Goal: Transaction & Acquisition: Purchase product/service

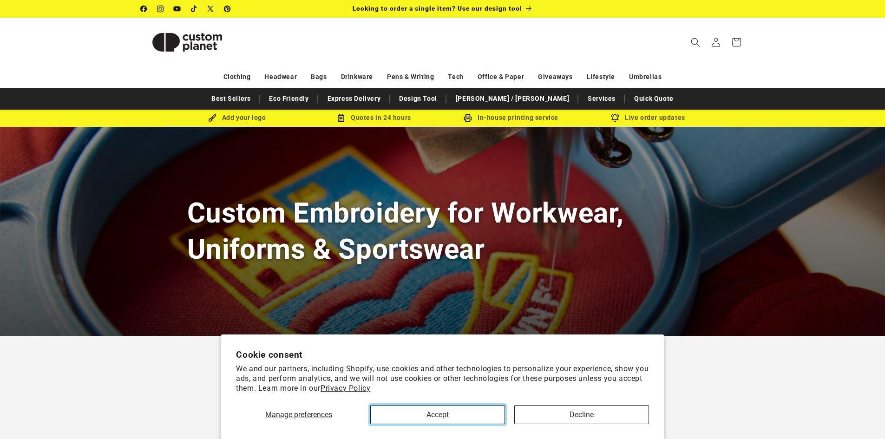
click at [442, 415] on button "Accept" at bounding box center [437, 414] width 135 height 19
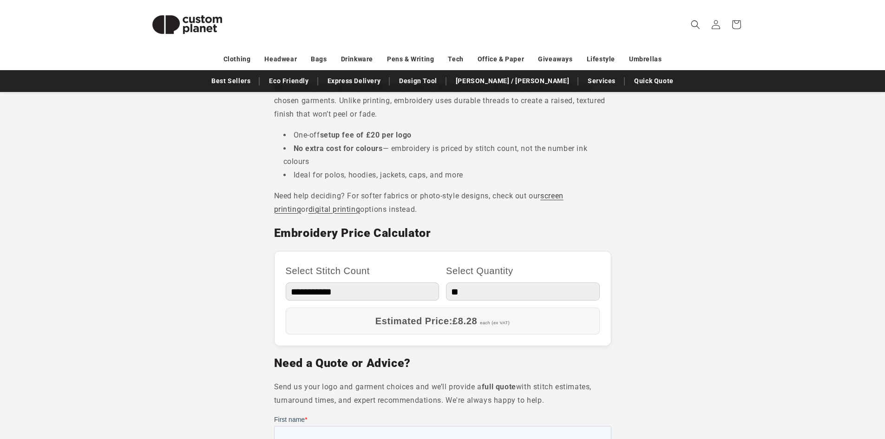
scroll to position [418, 0]
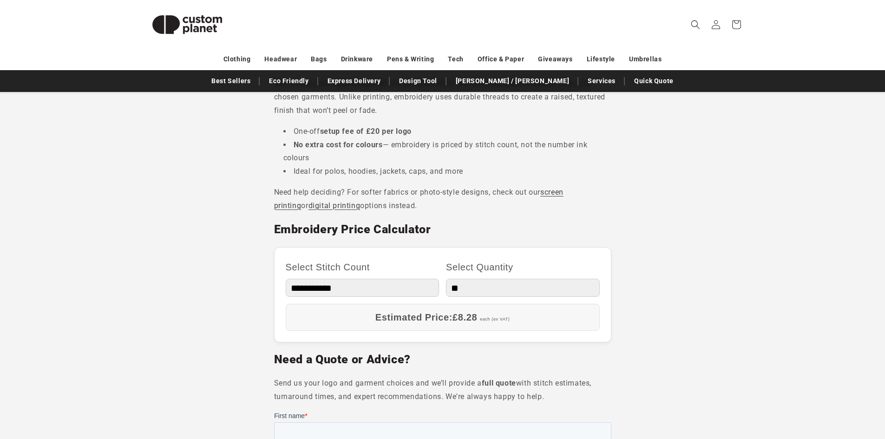
click at [420, 285] on select "**********" at bounding box center [363, 288] width 154 height 18
click at [681, 211] on section "Looking to add a long-lasting, professional finish to your garments? At Custom …" at bounding box center [442, 334] width 885 height 832
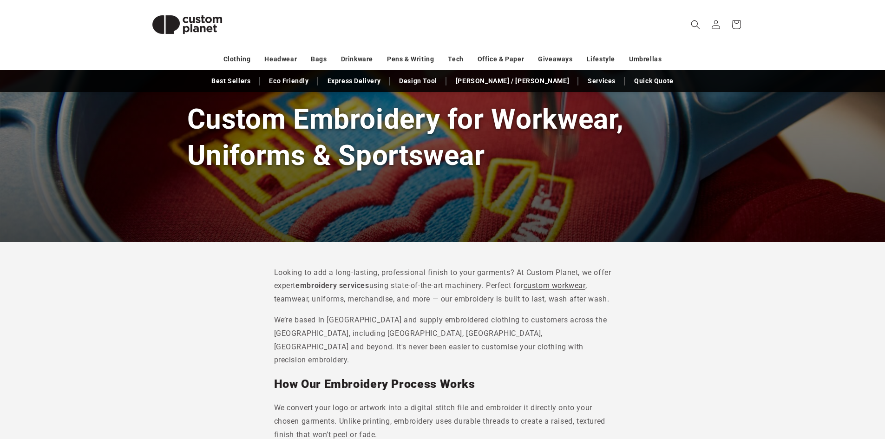
scroll to position [0, 0]
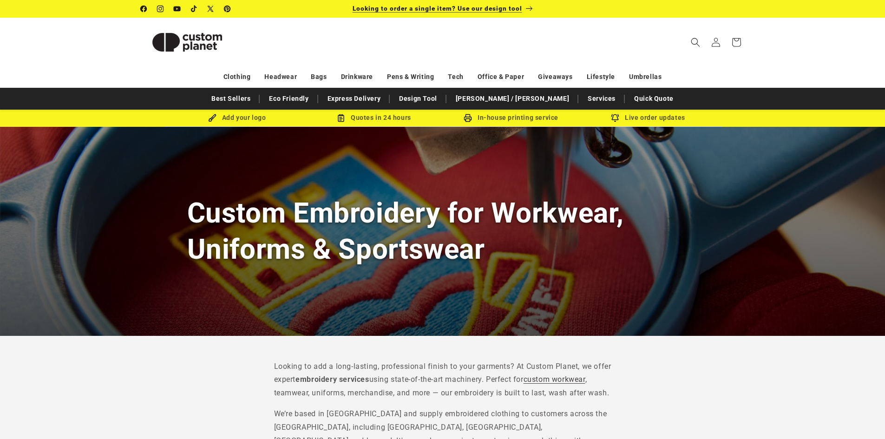
click at [465, 6] on span "Looking to order a single item? Use our design tool" at bounding box center [438, 8] width 170 height 7
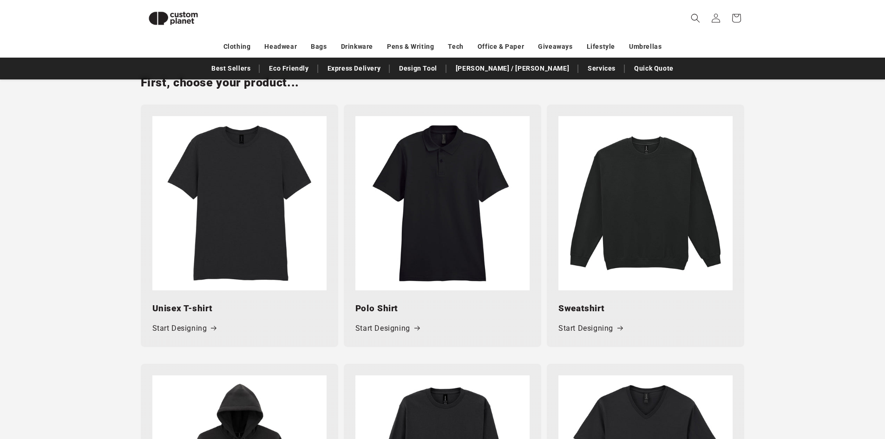
scroll to position [406, 0]
click at [409, 328] on link "Start Designing" at bounding box center [387, 327] width 64 height 13
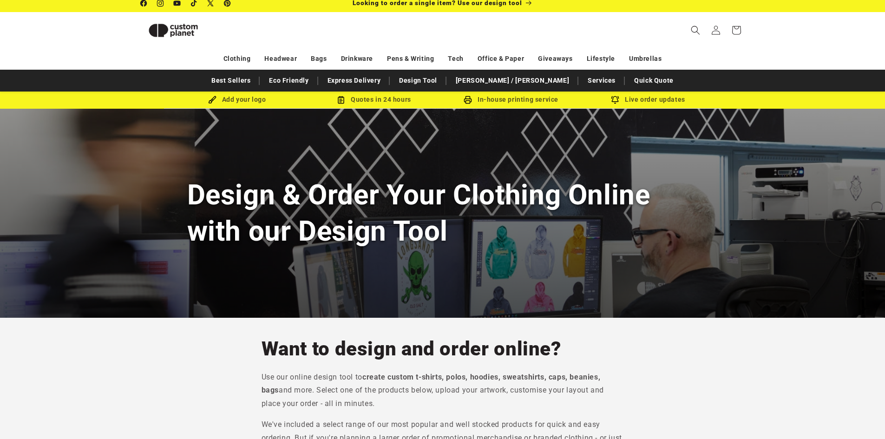
scroll to position [0, 0]
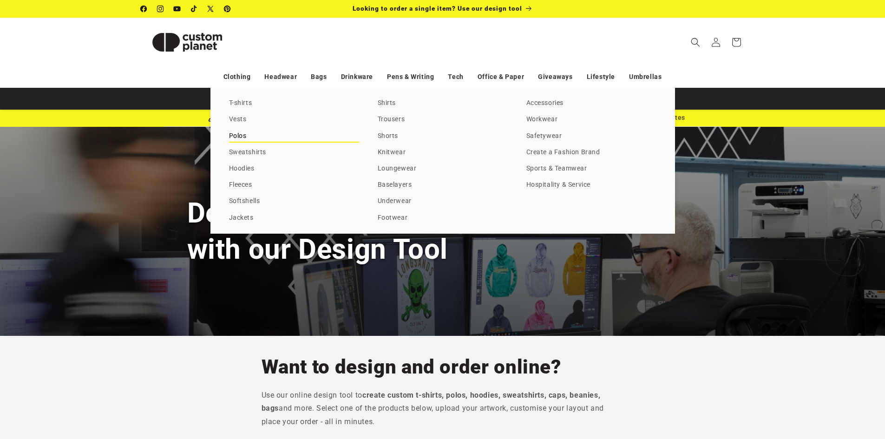
click at [243, 138] on link "Polos" at bounding box center [294, 136] width 130 height 13
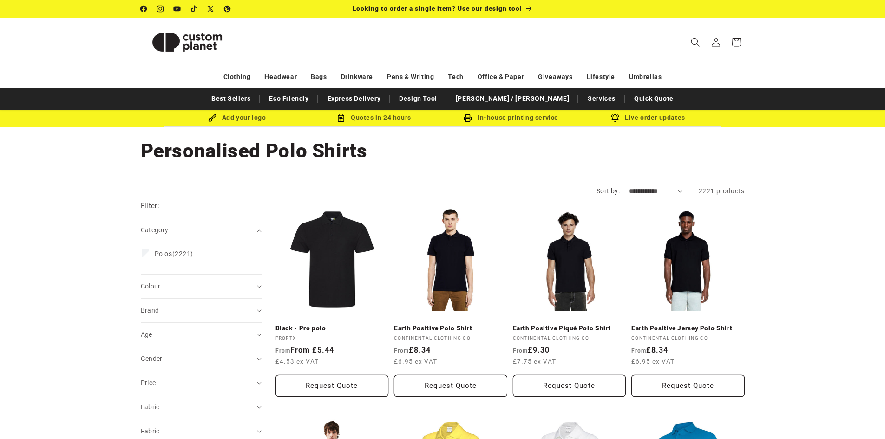
click at [659, 195] on select "**********" at bounding box center [655, 191] width 53 height 10
select select "**********"
click at [629, 186] on select "**********" at bounding box center [655, 191] width 53 height 10
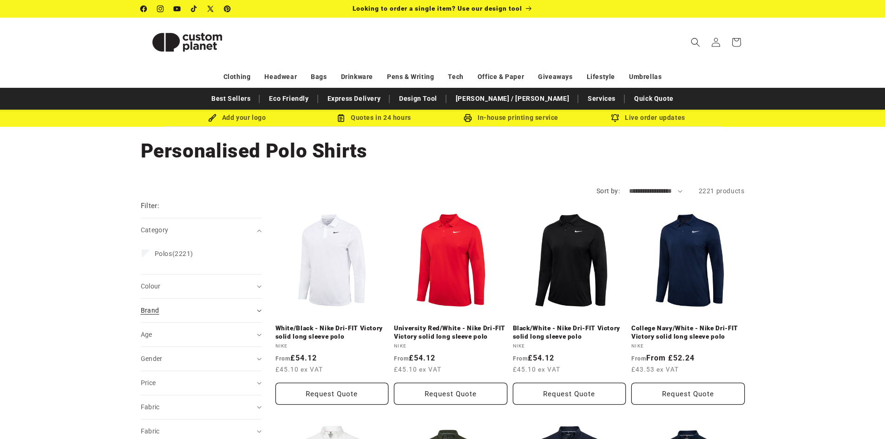
click at [222, 301] on summary "Brand (0)" at bounding box center [201, 311] width 121 height 24
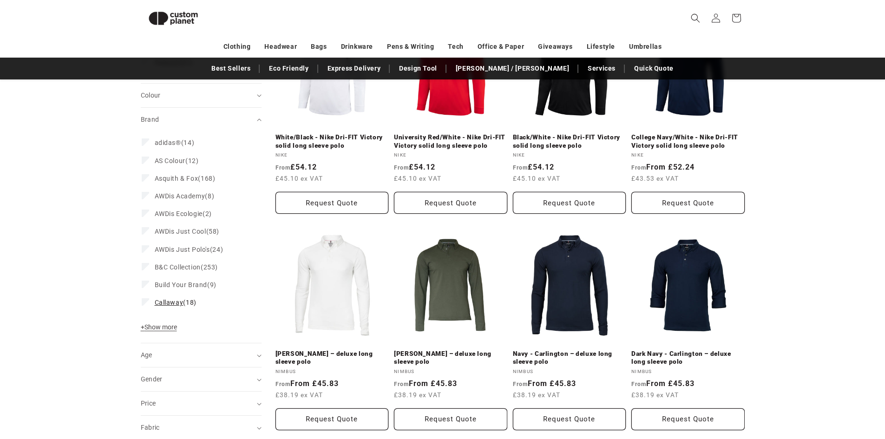
scroll to position [174, 0]
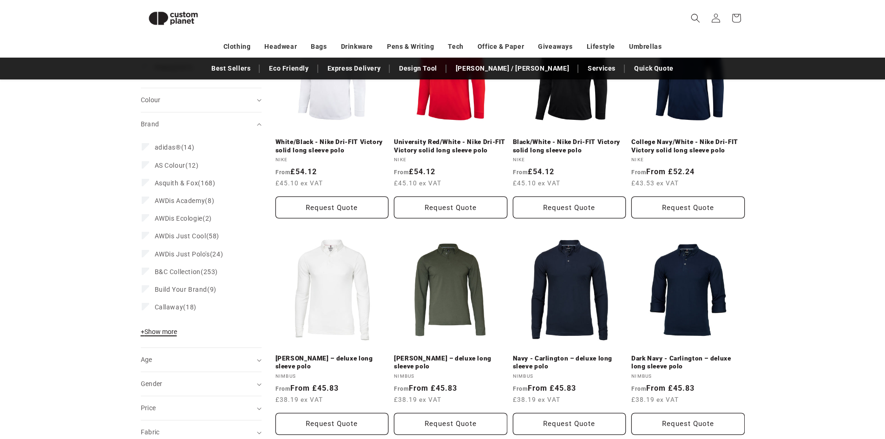
click at [164, 331] on span "+ Show more" at bounding box center [159, 331] width 36 height 7
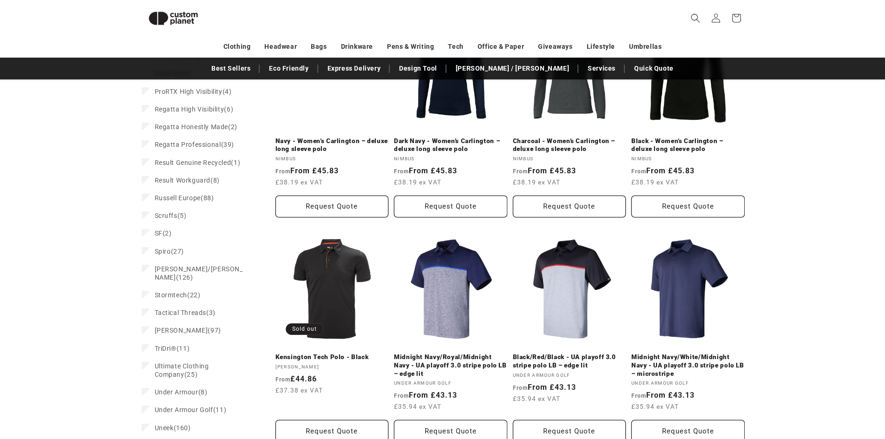
scroll to position [824, 0]
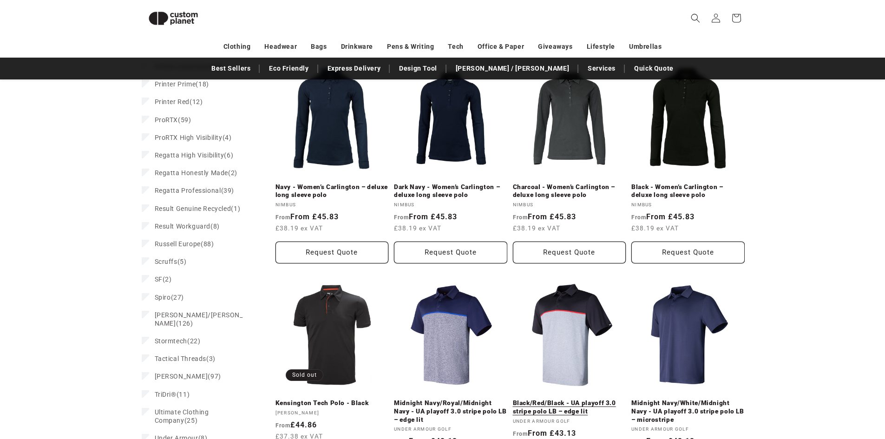
scroll to position [917, 0]
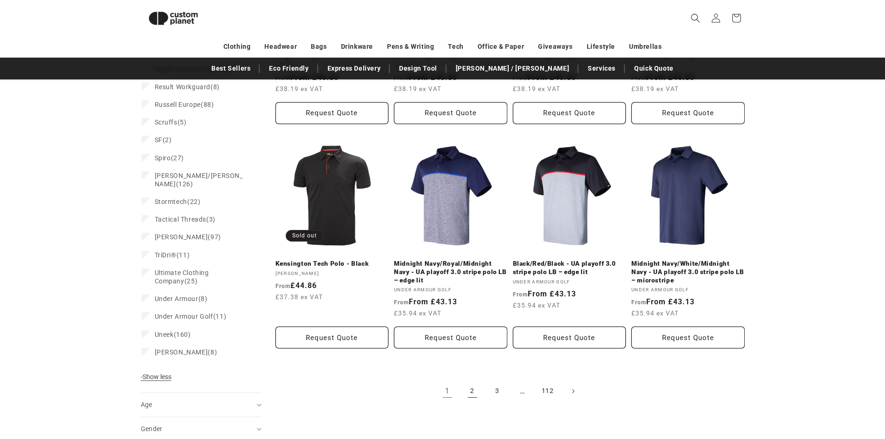
click at [469, 391] on link "2" at bounding box center [472, 391] width 20 height 20
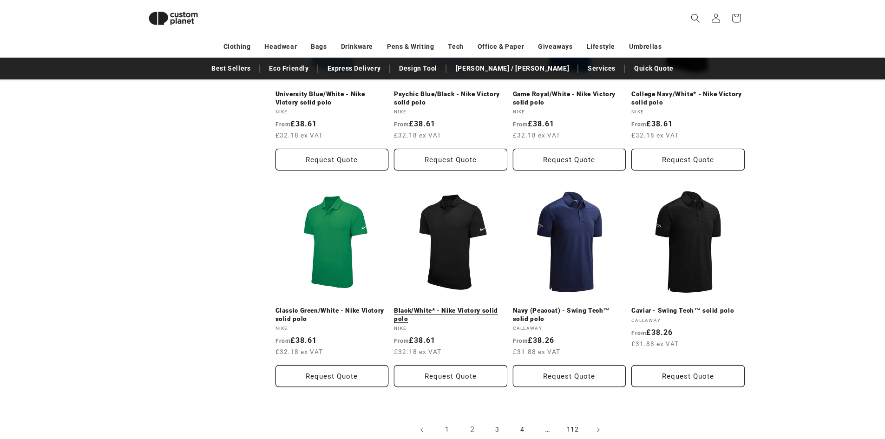
scroll to position [963, 0]
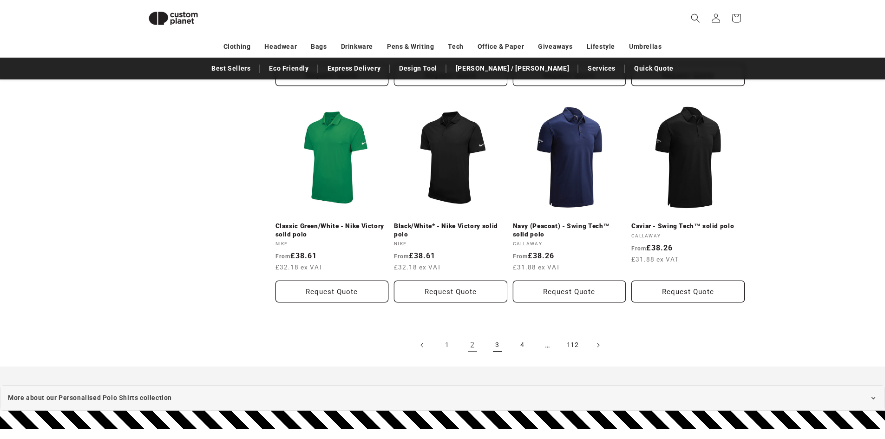
click at [493, 345] on link "3" at bounding box center [497, 345] width 20 height 20
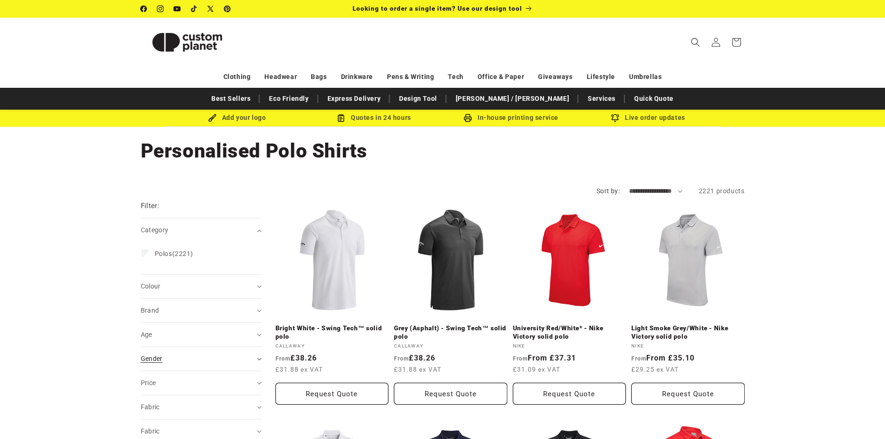
click at [244, 358] on div "Gender (0)" at bounding box center [197, 359] width 113 height 10
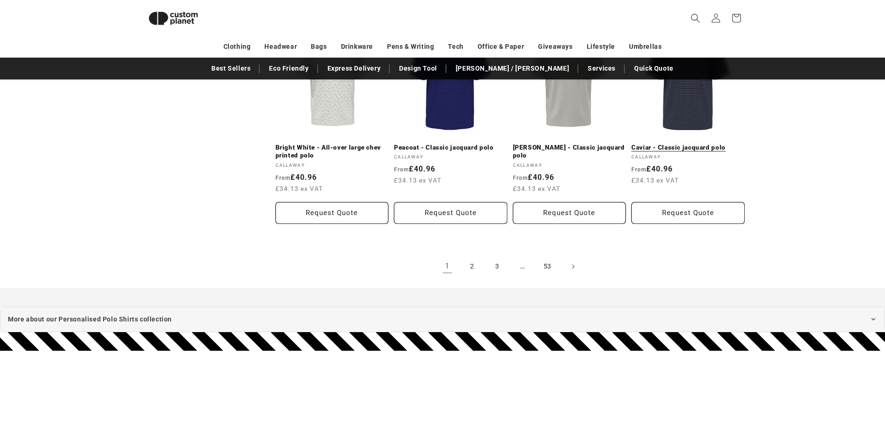
scroll to position [1056, 0]
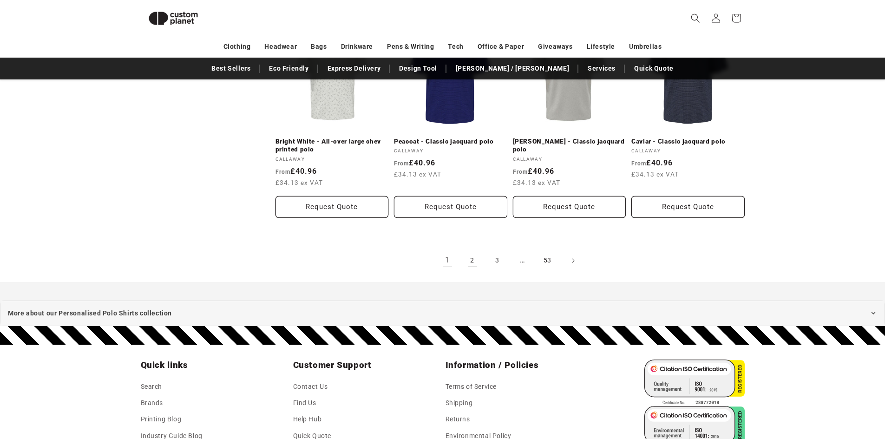
click at [473, 259] on link "2" at bounding box center [472, 260] width 20 height 20
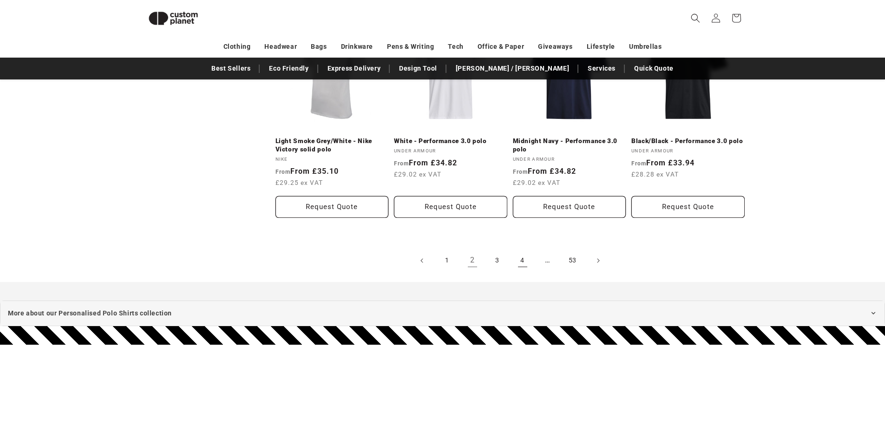
scroll to position [1056, 0]
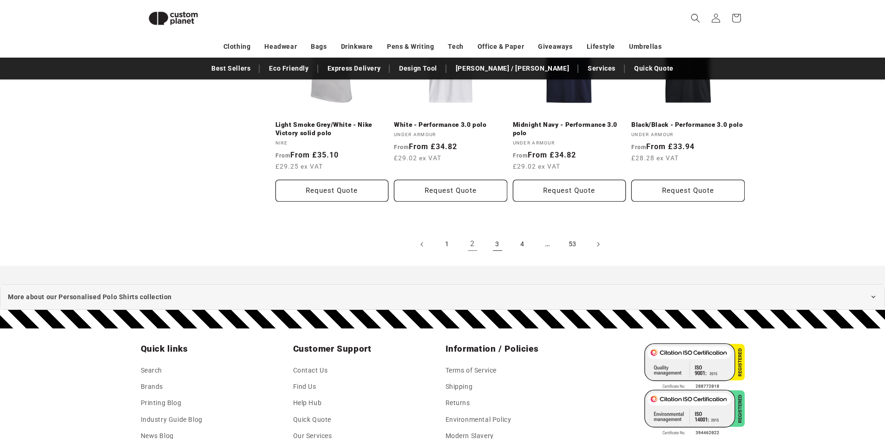
click at [491, 247] on link "3" at bounding box center [497, 244] width 20 height 20
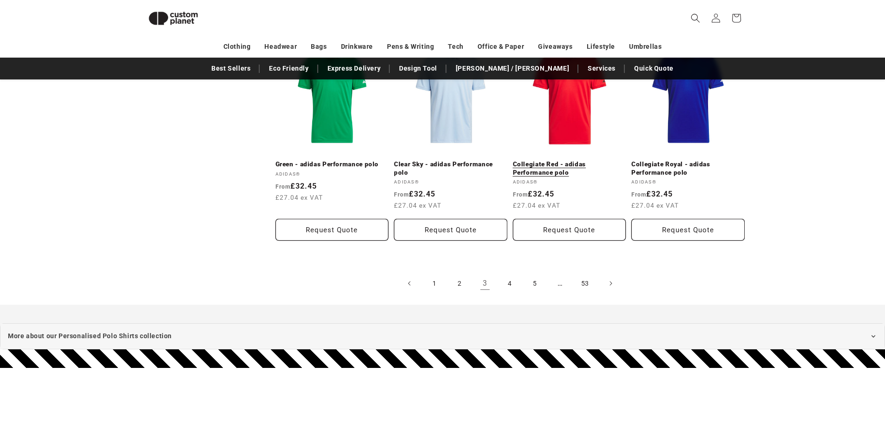
scroll to position [1009, 0]
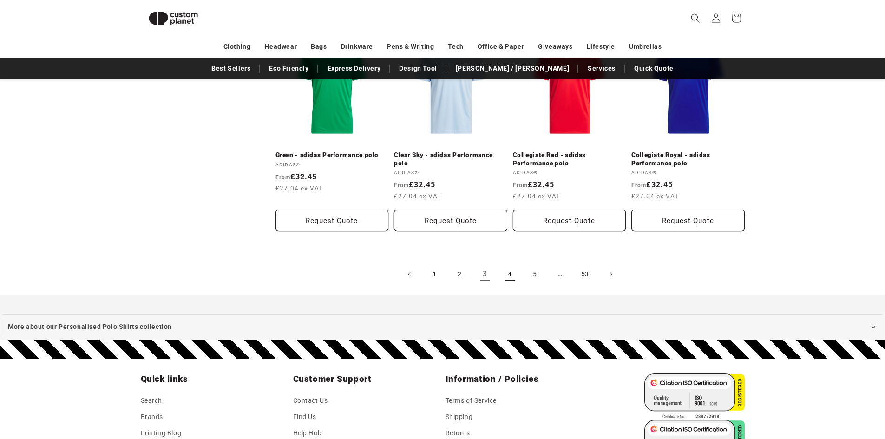
click at [510, 264] on link "4" at bounding box center [510, 274] width 20 height 20
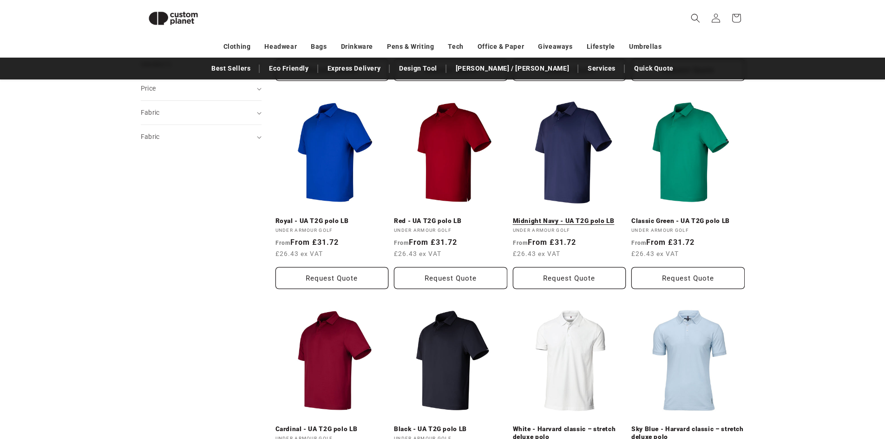
scroll to position [266, 0]
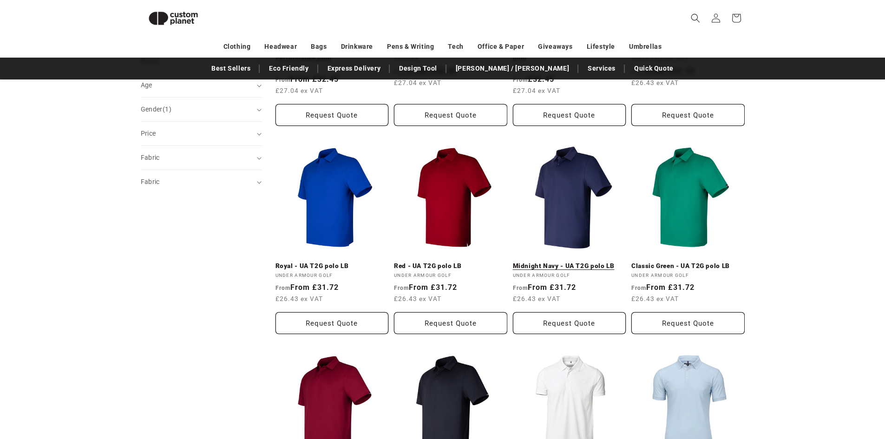
click at [567, 262] on link "Midnight Navy - UA T2G polo LB" at bounding box center [569, 266] width 113 height 8
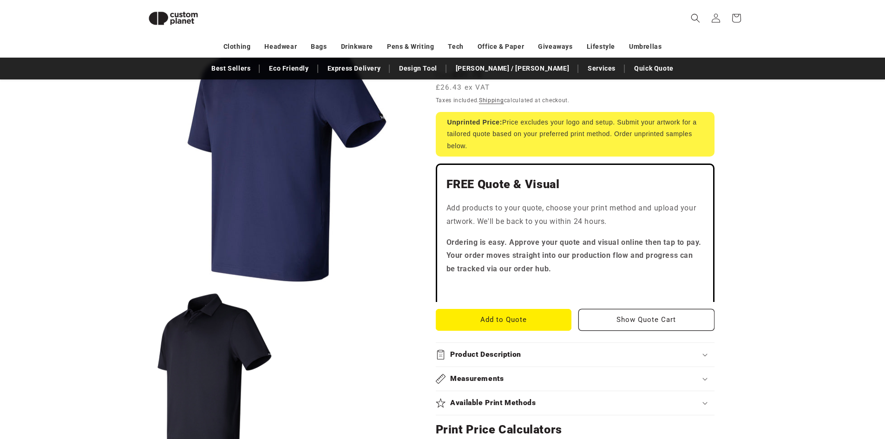
scroll to position [313, 0]
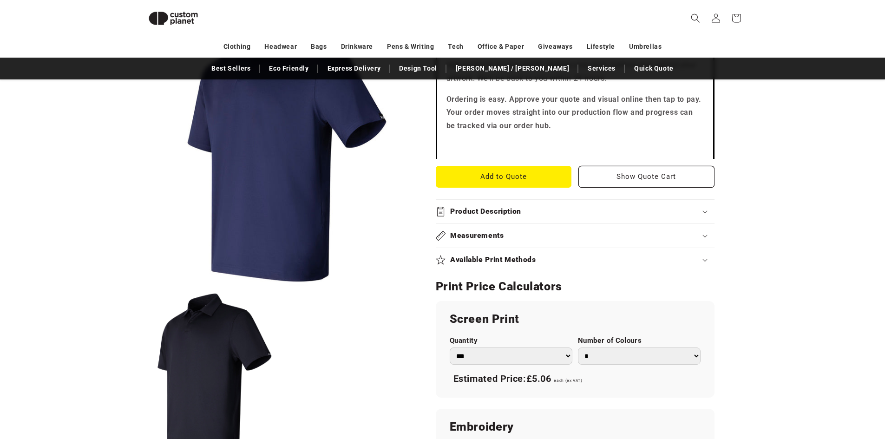
click at [543, 356] on select "*** *** *** **** **** **** ***** *****" at bounding box center [511, 355] width 123 height 17
drag, startPoint x: 765, startPoint y: 255, endPoint x: 770, endPoint y: 255, distance: 5.6
click at [767, 255] on div "Skip to product information Open media 1 in modal Open media 2 in modal NaN / o…" at bounding box center [443, 274] width 650 height 913
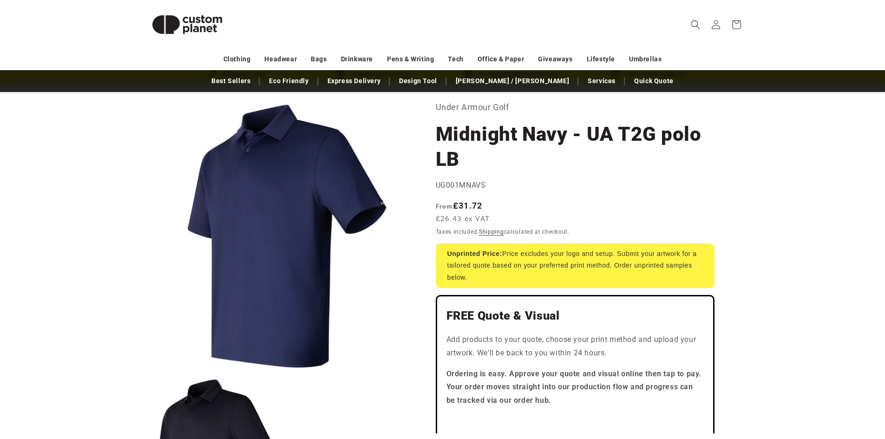
scroll to position [0, 0]
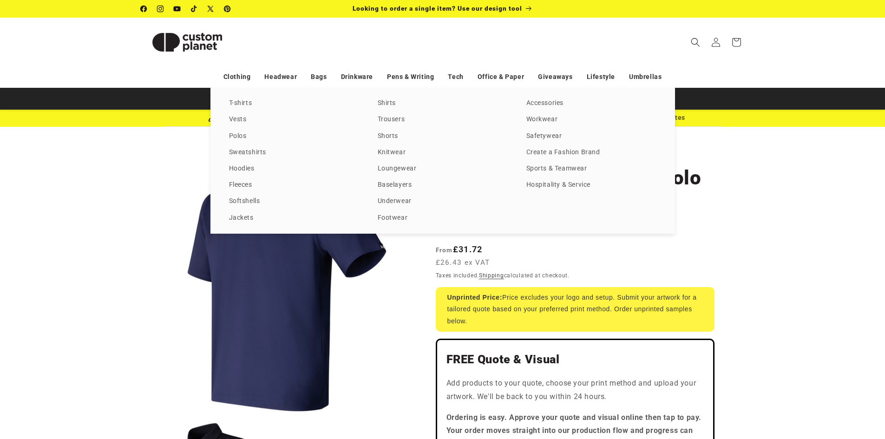
drag, startPoint x: 171, startPoint y: 211, endPoint x: 168, endPoint y: 206, distance: 6.1
click at [171, 211] on div "T-shirts Vests Polos Sweatshirts Hoodies Fleeces Softshells Jackets Shirts Trou…" at bounding box center [442, 161] width 885 height 146
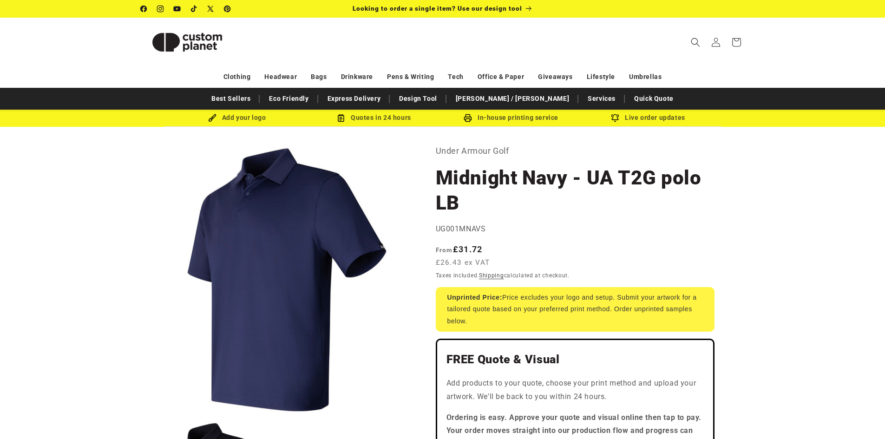
click at [187, 41] on img at bounding box center [187, 42] width 93 height 42
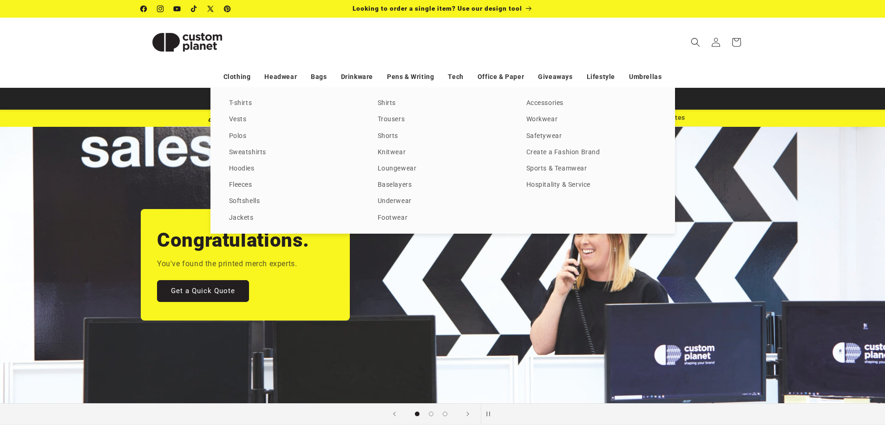
click at [138, 70] on div "Clothing Headwear Bags Drinkware Pens & Writing Tech Office & Paper Giveaways L…" at bounding box center [443, 77] width 650 height 16
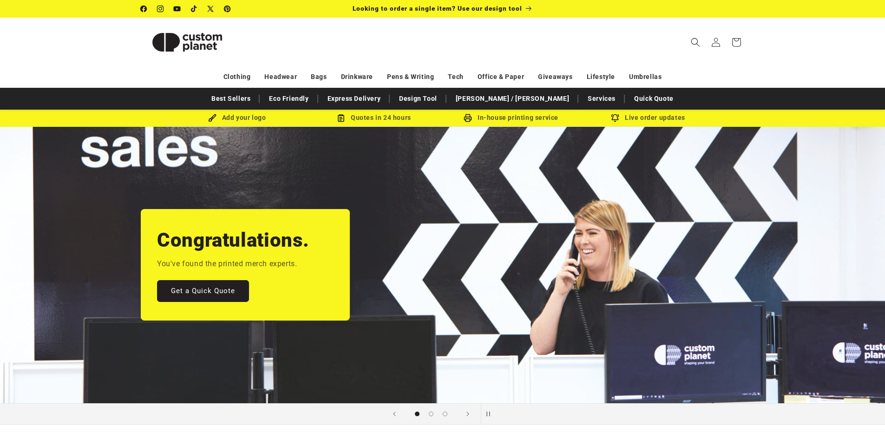
click at [244, 117] on div "Add your logo" at bounding box center [237, 118] width 137 height 12
click at [219, 118] on div "Add your logo" at bounding box center [237, 118] width 137 height 12
click at [196, 46] on img at bounding box center [187, 42] width 93 height 42
